Goal: Complete application form: Complete application form

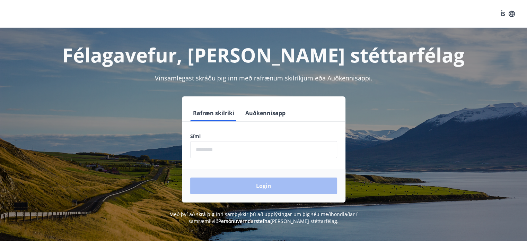
click at [228, 152] on input "phone" at bounding box center [263, 149] width 147 height 17
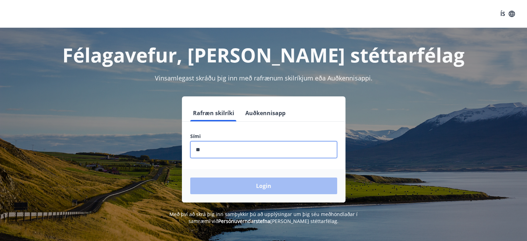
type input "*"
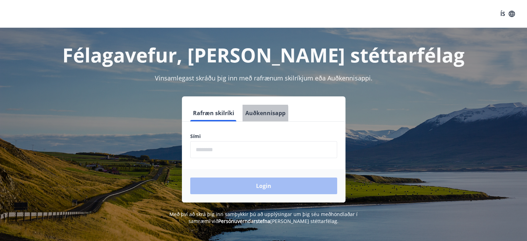
click at [254, 114] on button "Auðkennisapp" at bounding box center [266, 113] width 46 height 17
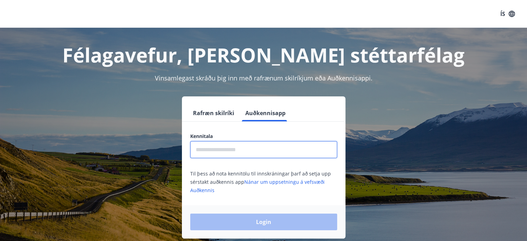
click at [252, 145] on input "text" at bounding box center [263, 149] width 147 height 17
type input "**********"
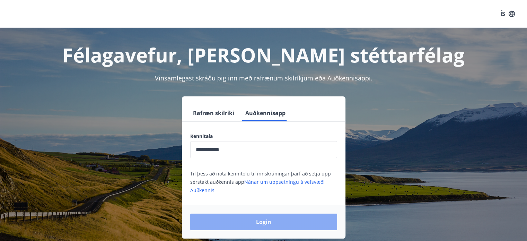
click at [266, 228] on button "Login" at bounding box center [263, 222] width 147 height 17
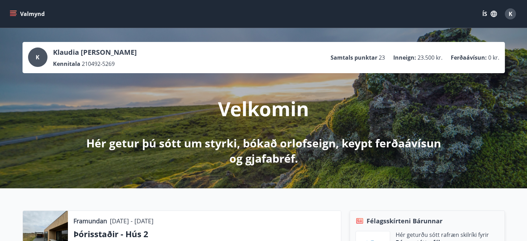
click at [15, 15] on icon "menu" at bounding box center [13, 15] width 6 height 1
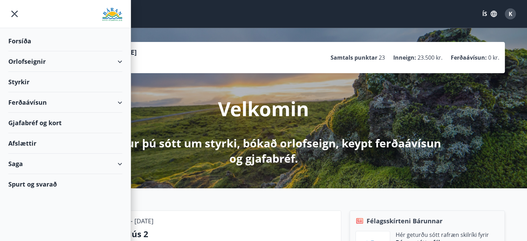
click at [36, 58] on div "Orlofseignir" at bounding box center [65, 61] width 114 height 20
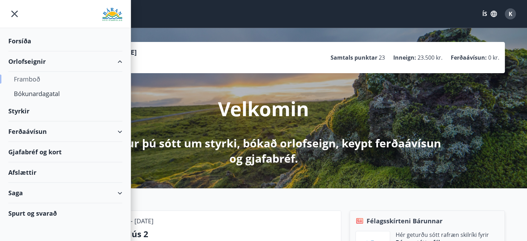
click at [36, 79] on div "Framboð" at bounding box center [65, 79] width 103 height 15
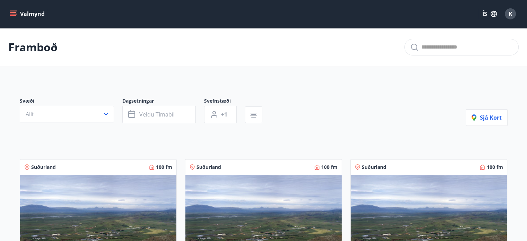
click at [15, 15] on icon "menu" at bounding box center [13, 13] width 7 height 7
click at [484, 14] on button "ÍS" at bounding box center [490, 14] width 22 height 12
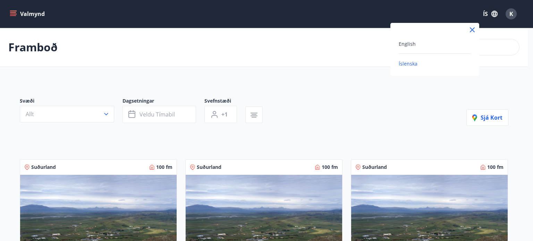
click at [411, 62] on span "Íslenska" at bounding box center [407, 63] width 19 height 7
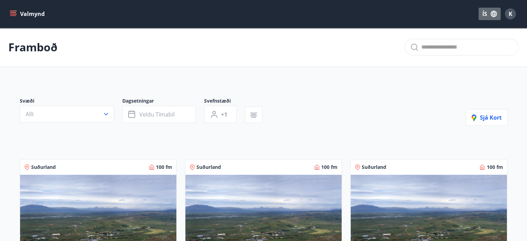
click at [487, 10] on button "ÍS" at bounding box center [490, 14] width 22 height 12
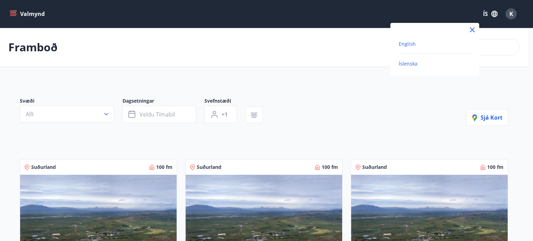
click at [405, 41] on span "English" at bounding box center [406, 44] width 17 height 7
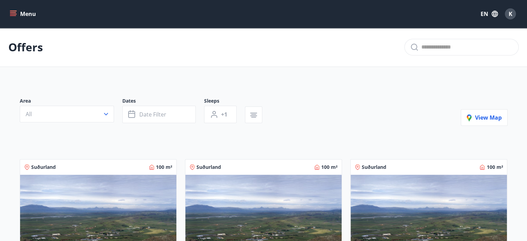
click at [27, 12] on button "Menu" at bounding box center [23, 14] width 31 height 12
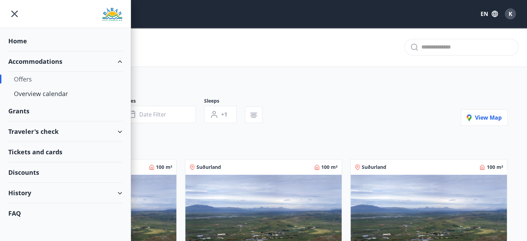
click at [30, 51] on div "Grants" at bounding box center [65, 41] width 114 height 20
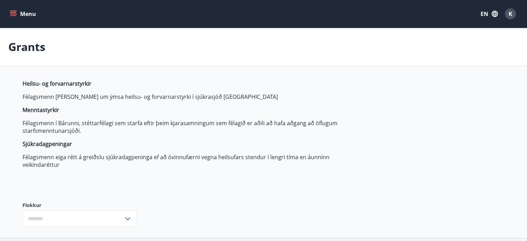
type input "***"
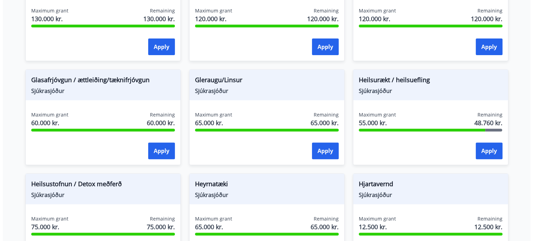
scroll to position [288, 0]
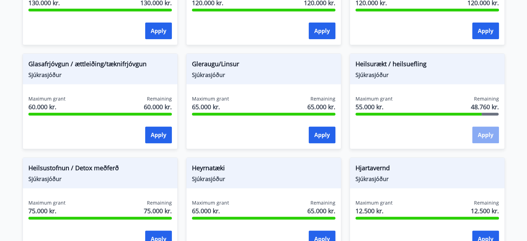
click at [489, 139] on button "Apply" at bounding box center [486, 135] width 27 height 17
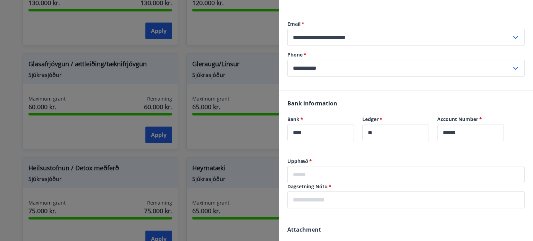
scroll to position [75, 0]
